Goal: Task Accomplishment & Management: Use online tool/utility

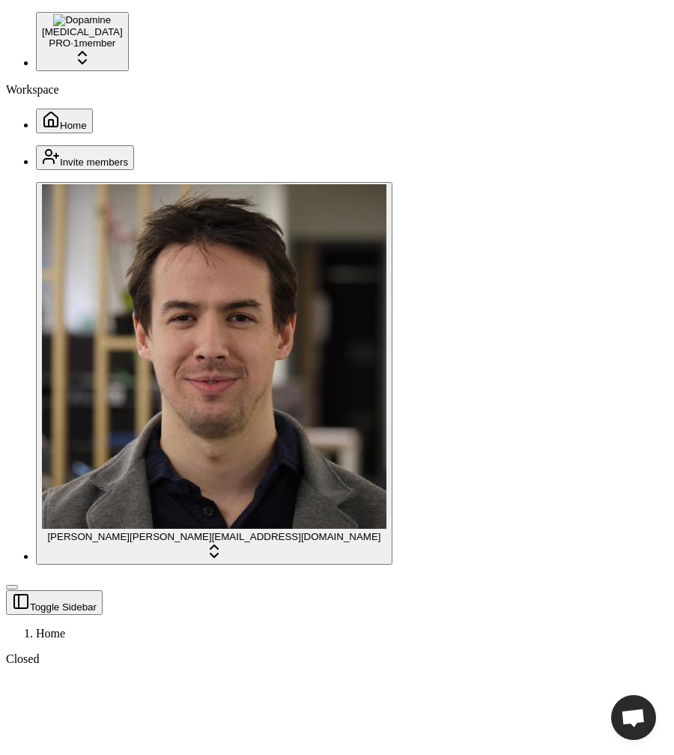
click at [176, 133] on div "Workspace Home" at bounding box center [337, 108] width 662 height 50
